Goal: Task Accomplishment & Management: Use online tool/utility

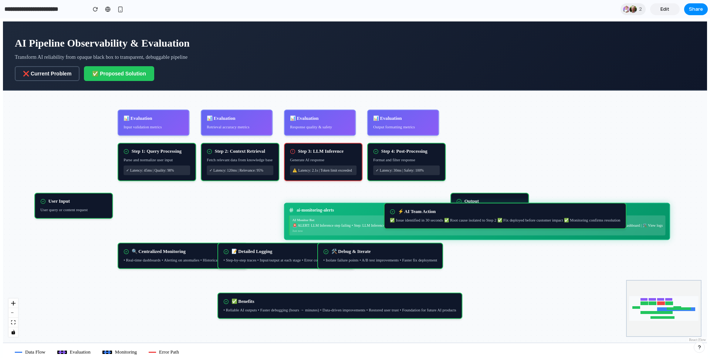
click at [415, 163] on div "Format and filter response" at bounding box center [406, 160] width 67 height 6
click at [501, 165] on div "User Input User query or content request Step 1: Query Processing Parse and nor…" at bounding box center [355, 217] width 704 height 252
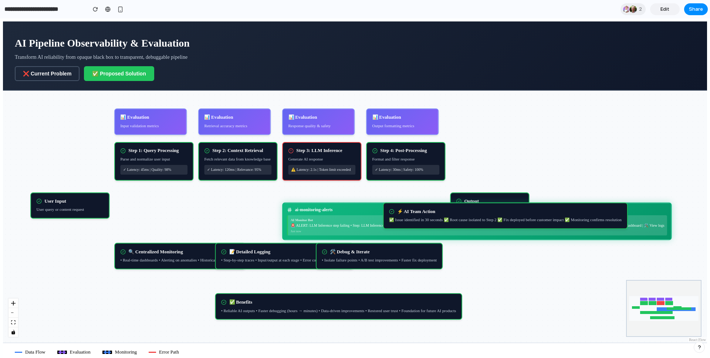
click at [671, 6] on link "Edit" at bounding box center [665, 9] width 30 height 12
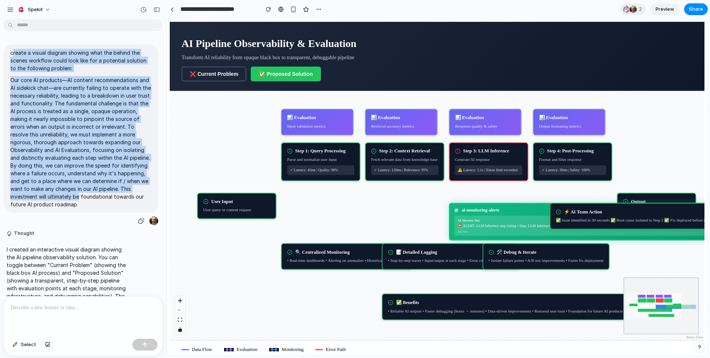
drag, startPoint x: 13, startPoint y: 55, endPoint x: 140, endPoint y: 200, distance: 192.7
click at [140, 200] on span "create a visual diagram showing what the behind the scenes workflow could look …" at bounding box center [80, 128] width 141 height 159
click at [55, 88] on p "Our core AI products—AI content recommendations and AI sidekick chat—are curren…" at bounding box center [80, 142] width 141 height 132
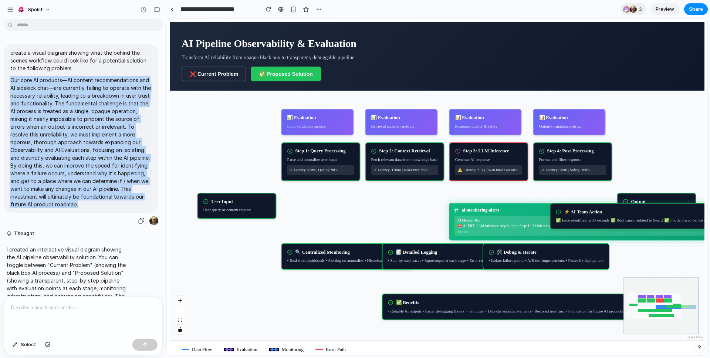
drag, startPoint x: 10, startPoint y: 80, endPoint x: 137, endPoint y: 204, distance: 177.6
click at [143, 210] on div "create a visual diagram showing what the behind the scenes workflow could look …" at bounding box center [81, 128] width 155 height 168
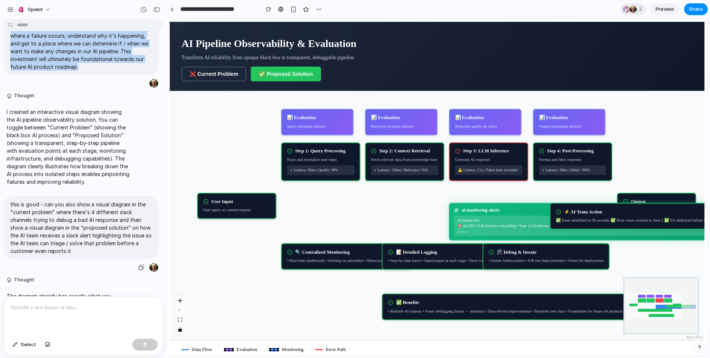
scroll to position [136, 0]
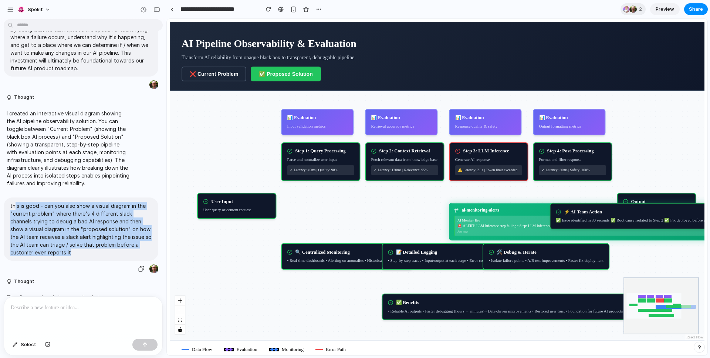
drag, startPoint x: 14, startPoint y: 205, endPoint x: 122, endPoint y: 257, distance: 120.1
click at [123, 257] on div "this is good - can you also show a visual diagram in the "current problem" wher…" at bounding box center [81, 229] width 155 height 63
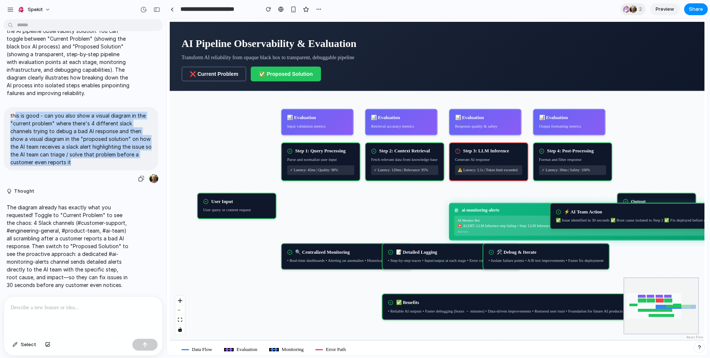
scroll to position [229, 0]
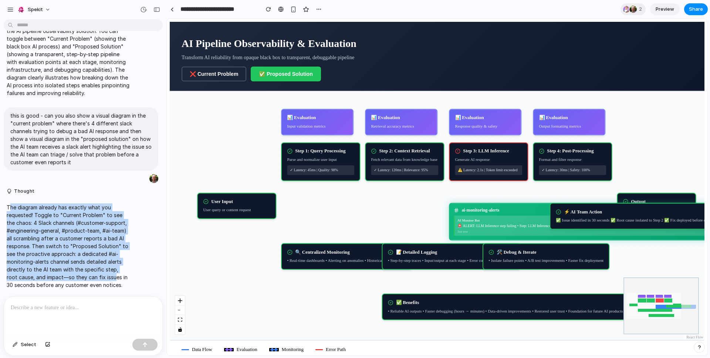
drag, startPoint x: 9, startPoint y: 204, endPoint x: 103, endPoint y: 271, distance: 116.0
click at [103, 271] on p "The diagram already has exactly what you requested! Toggle to "Current Problem"…" at bounding box center [69, 245] width 124 height 85
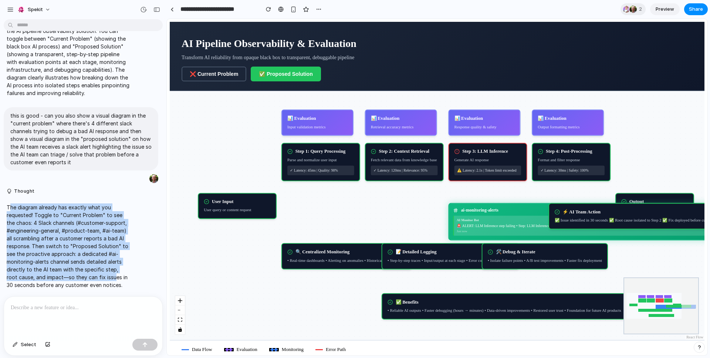
click at [16, 206] on p "The diagram already has exactly what you requested! Toggle to "Current Problem"…" at bounding box center [69, 245] width 124 height 85
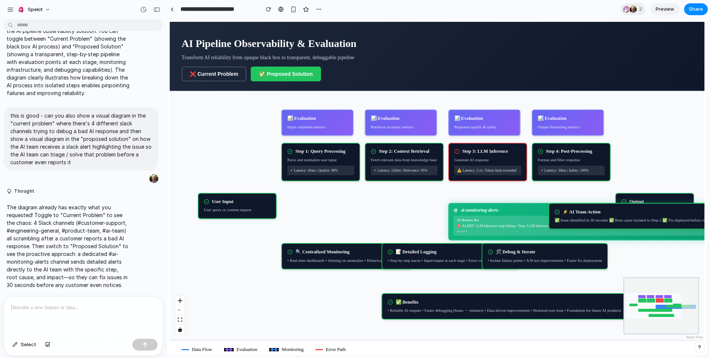
click at [222, 73] on button "❌ Current Problem" at bounding box center [214, 74] width 65 height 15
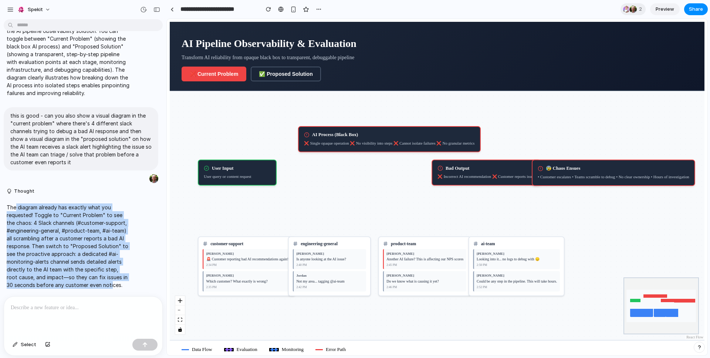
drag, startPoint x: 19, startPoint y: 206, endPoint x: 105, endPoint y: 283, distance: 114.5
click at [105, 283] on p "The diagram already has exactly what you requested! Toggle to "Current Problem"…" at bounding box center [69, 245] width 124 height 85
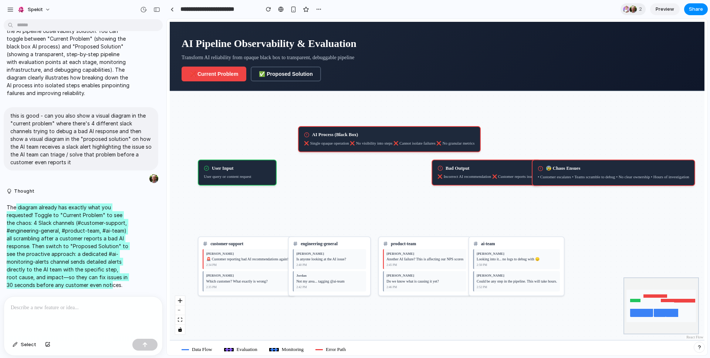
click at [288, 78] on button "✅ Proposed Solution" at bounding box center [286, 74] width 70 height 15
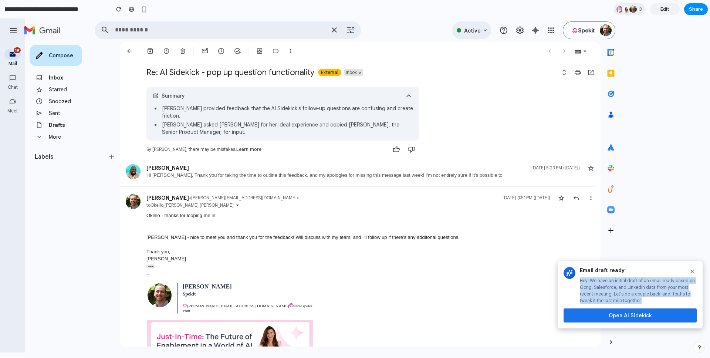
drag, startPoint x: 580, startPoint y: 275, endPoint x: 679, endPoint y: 303, distance: 103.3
click at [679, 303] on div "Email draft ready Hey! We have an initial draft of an email ready based on Gong…" at bounding box center [638, 285] width 117 height 37
click at [651, 318] on button "Open AI Sidekick" at bounding box center [630, 316] width 133 height 14
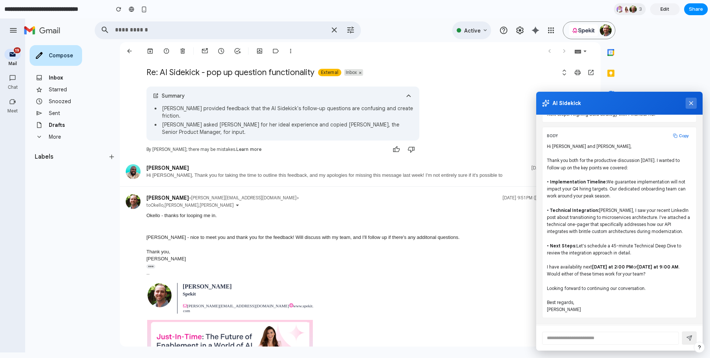
scroll to position [74, 0]
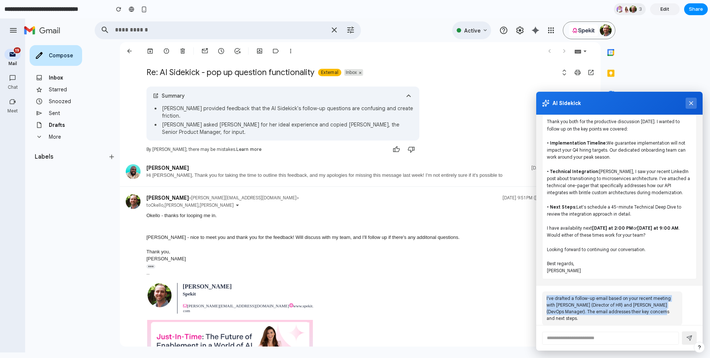
drag, startPoint x: 668, startPoint y: 314, endPoint x: 536, endPoint y: 293, distance: 133.5
click at [536, 293] on div "I've drafted a follow-up email based on your recent meeting with Sarah (Directo…" at bounding box center [619, 309] width 166 height 46
click at [585, 309] on div "I've drafted a follow-up email based on your recent meeting with Sarah (Directo…" at bounding box center [612, 309] width 140 height 34
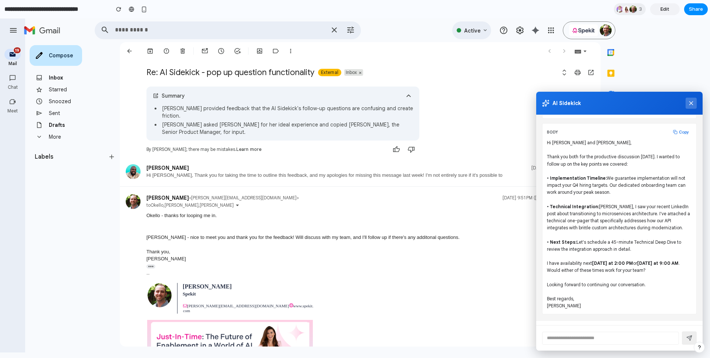
scroll to position [0, 0]
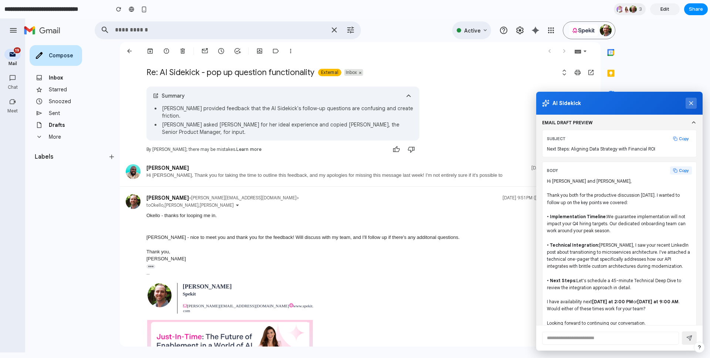
click at [674, 169] on button "Copy" at bounding box center [681, 170] width 22 height 8
click at [673, 137] on button "Copy" at bounding box center [681, 139] width 22 height 8
click at [315, 196] on div "Larry Rosenzweig < larry@spekit.co > Oct 6, 2025, 9:51 PM (2 days ago) to Okell…" at bounding box center [371, 292] width 448 height 210
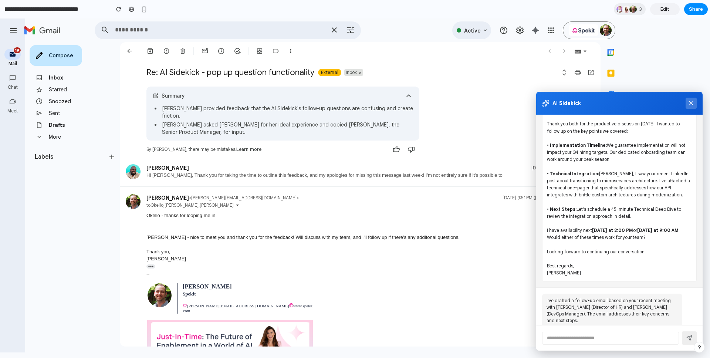
scroll to position [74, 0]
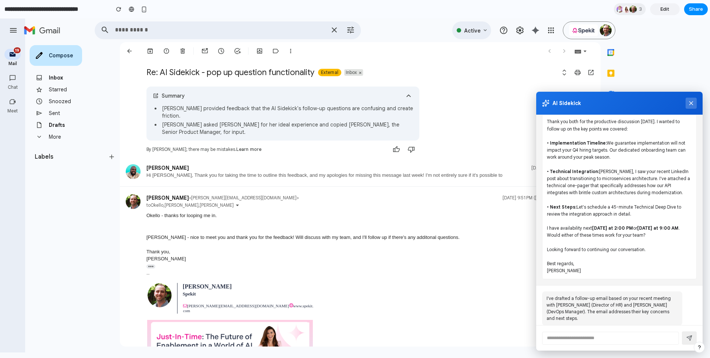
click at [611, 334] on input "text" at bounding box center [610, 338] width 137 height 13
drag, startPoint x: 583, startPoint y: 309, endPoint x: 647, endPoint y: 324, distance: 66.1
click at [647, 324] on div "I've drafted a follow-up email based on your recent meeting with Sarah (Directo…" at bounding box center [619, 309] width 166 height 46
click at [650, 311] on div "I've drafted a follow-up email based on your recent meeting with Sarah (Directo…" at bounding box center [612, 309] width 140 height 34
drag, startPoint x: 644, startPoint y: 335, endPoint x: 665, endPoint y: 333, distance: 21.6
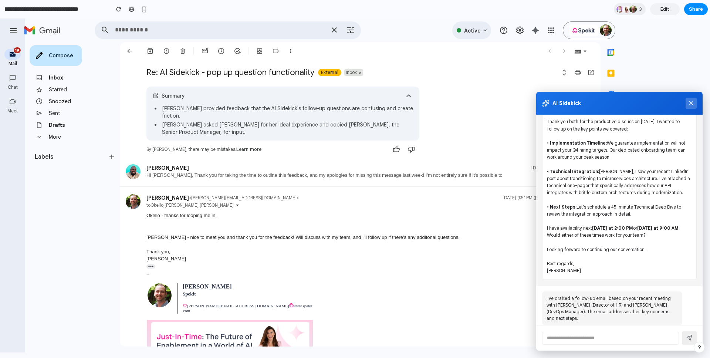
click at [649, 333] on input "text" at bounding box center [610, 338] width 137 height 13
click at [682, 337] on div at bounding box center [619, 338] width 155 height 13
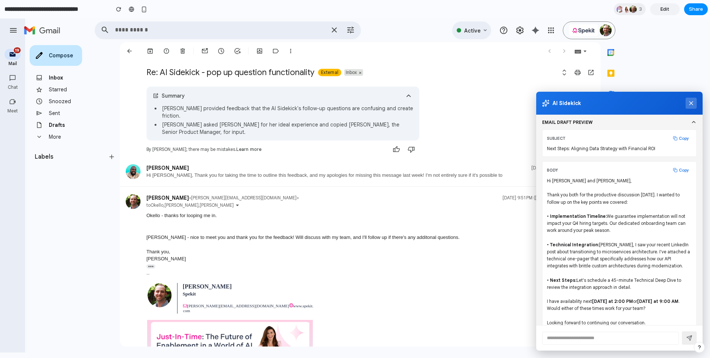
scroll to position [0, 0]
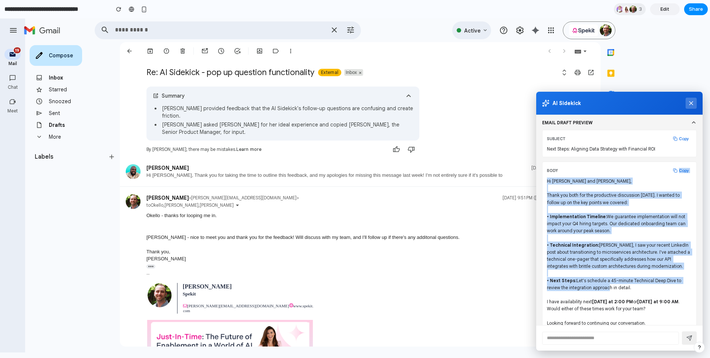
drag, startPoint x: 551, startPoint y: 187, endPoint x: 606, endPoint y: 295, distance: 121.6
click at [606, 293] on div "BODY Copy Hi Sarah and Mark, Thank you both for the productive discussion today…" at bounding box center [619, 257] width 155 height 191
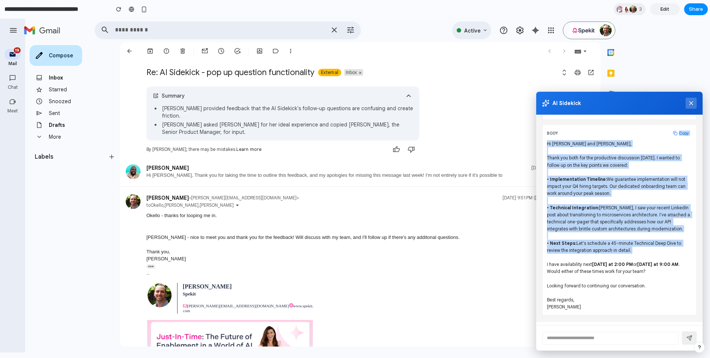
scroll to position [53, 0]
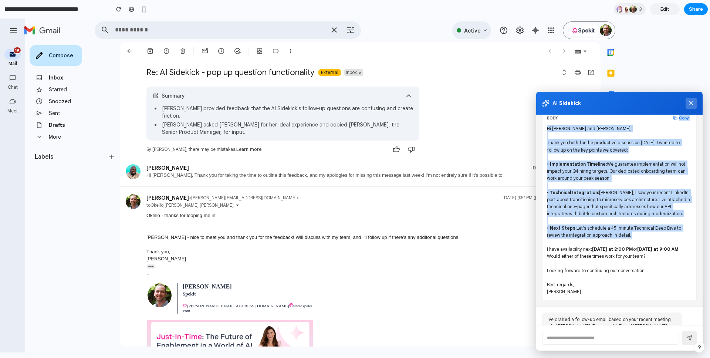
click at [589, 238] on div "Hi Sarah and Mark, Thank you both for the productive discussion today. I wanted…" at bounding box center [619, 210] width 145 height 171
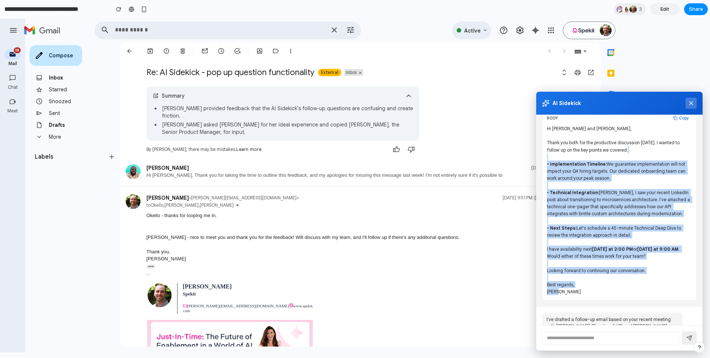
drag, startPoint x: 546, startPoint y: 160, endPoint x: 605, endPoint y: 291, distance: 143.9
click at [605, 291] on div "BODY Copy Hi Sarah and Mark, Thank you both for the productive discussion today…" at bounding box center [619, 204] width 155 height 191
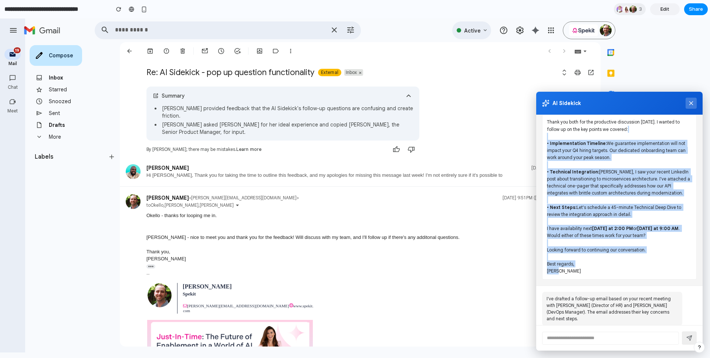
scroll to position [74, 0]
click at [692, 105] on icon at bounding box center [691, 103] width 7 height 7
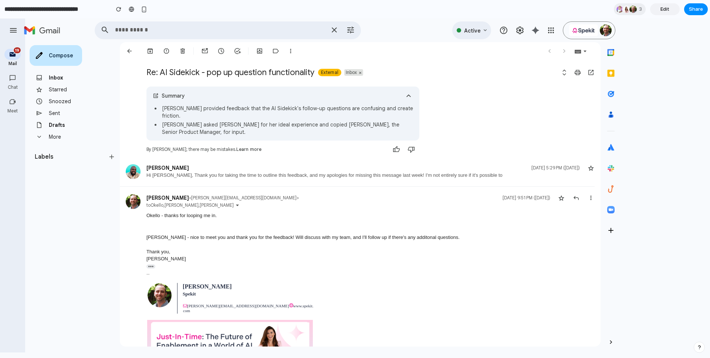
click at [576, 255] on div "Larry" at bounding box center [371, 258] width 448 height 7
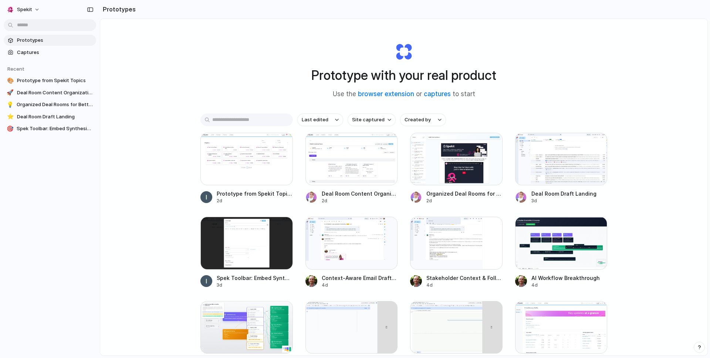
click at [27, 41] on span "Prototypes" at bounding box center [55, 40] width 76 height 7
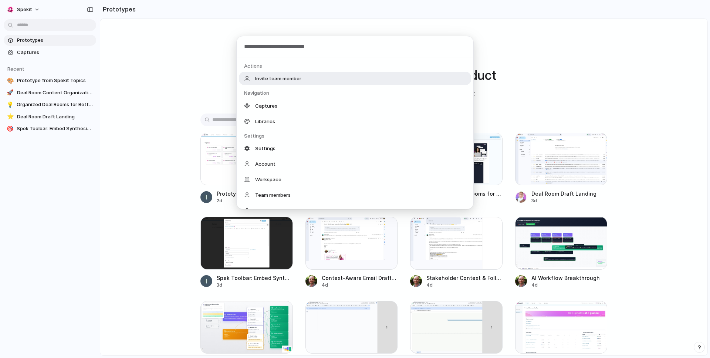
click at [31, 23] on body "Spekit Prototypes Captures Recent 🎨 Prototype from Spekit Topics 🚀 Deal Room Co…" at bounding box center [355, 179] width 710 height 358
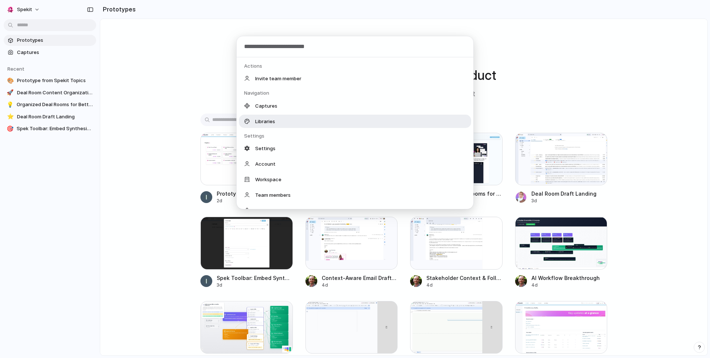
click at [160, 92] on div "Actions Invite team member Navigation Captures Libraries Settings Settings Acco…" at bounding box center [355, 179] width 710 height 358
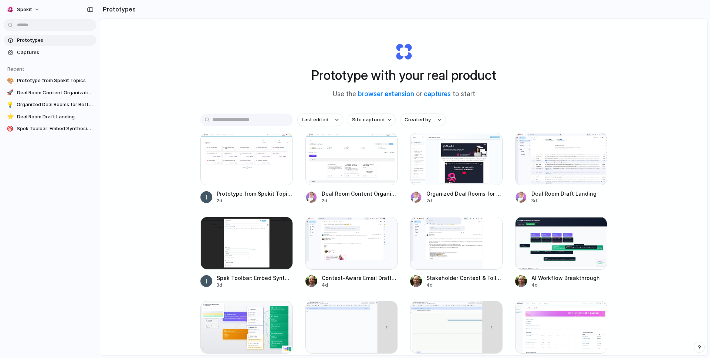
click at [33, 43] on span "Prototypes" at bounding box center [55, 40] width 76 height 7
click at [91, 12] on button "button" at bounding box center [90, 10] width 12 height 12
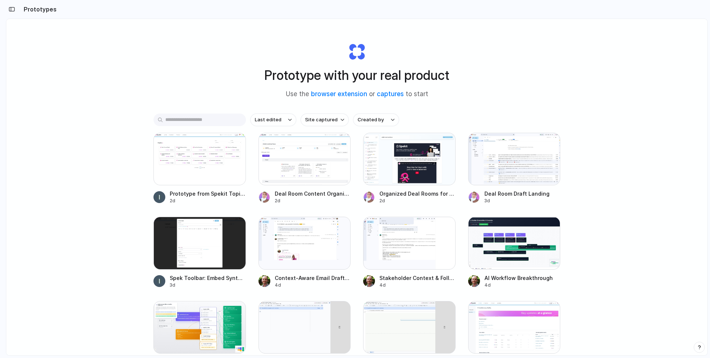
click at [17, 12] on div "Prototypes" at bounding box center [31, 9] width 51 height 15
click at [59, 7] on section "Prototypes" at bounding box center [357, 9] width 702 height 18
click at [31, 9] on h2 "Prototypes" at bounding box center [39, 9] width 36 height 9
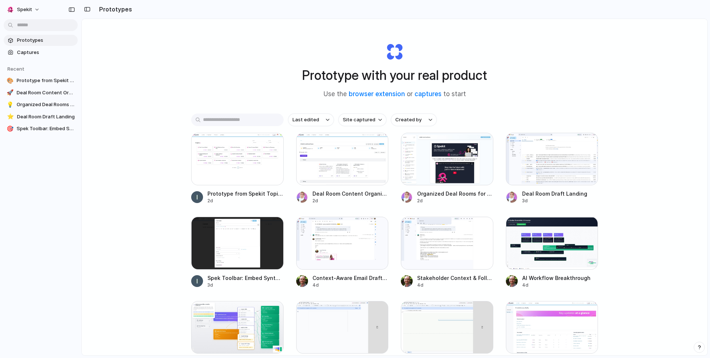
click at [4, 14] on div at bounding box center [3, 179] width 7 height 358
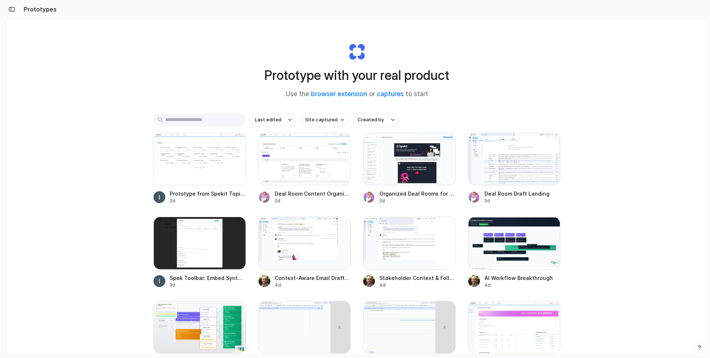
click at [25, 9] on h2 "Prototypes" at bounding box center [39, 9] width 36 height 9
click at [14, 11] on button "button" at bounding box center [12, 9] width 12 height 12
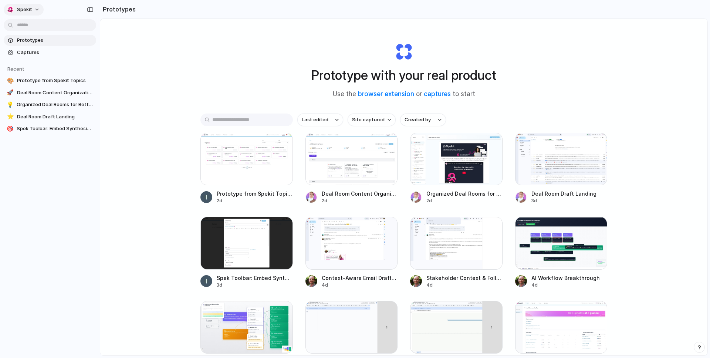
click at [12, 11] on div "button" at bounding box center [10, 9] width 7 height 7
click at [211, 56] on div "Settings Invite members Change theme Sign out" at bounding box center [355, 179] width 710 height 358
click at [355, 179] on div at bounding box center [355, 179] width 0 height 0
click at [444, 94] on link "captures" at bounding box center [437, 93] width 27 height 7
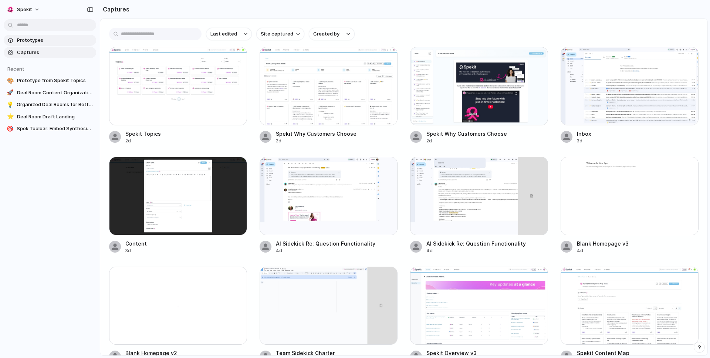
click at [51, 39] on span "Prototypes" at bounding box center [55, 40] width 76 height 7
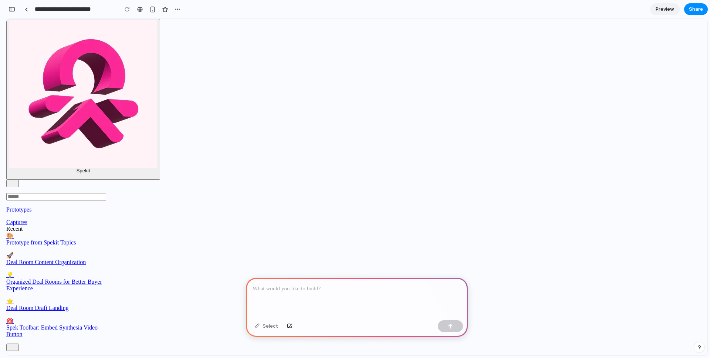
click at [300, 293] on div at bounding box center [357, 298] width 222 height 40
